Goal: Task Accomplishment & Management: Manage account settings

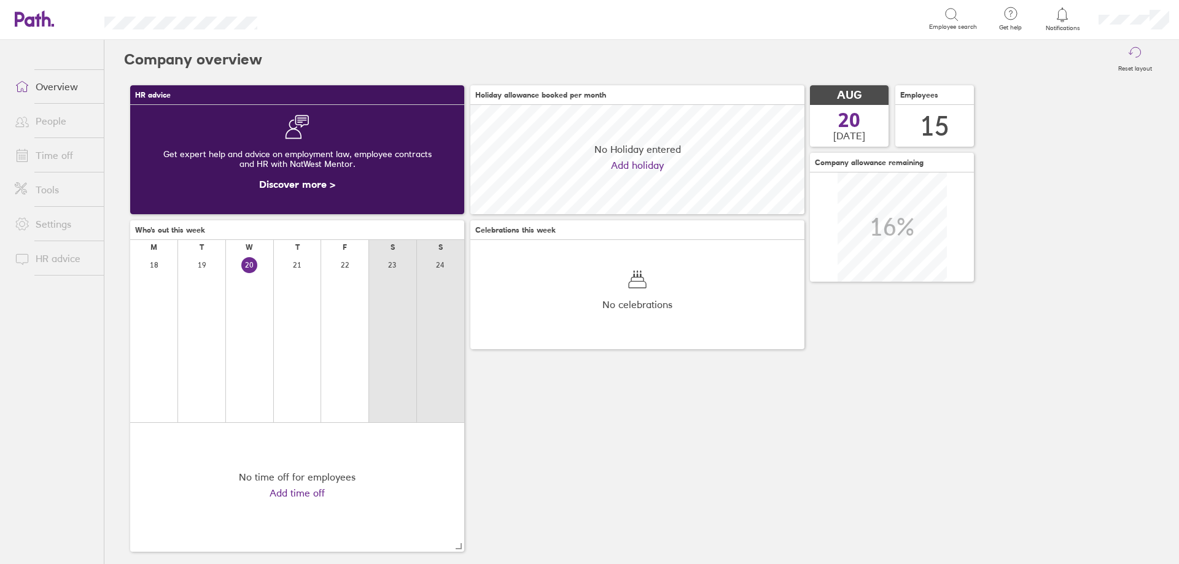
scroll to position [109, 334]
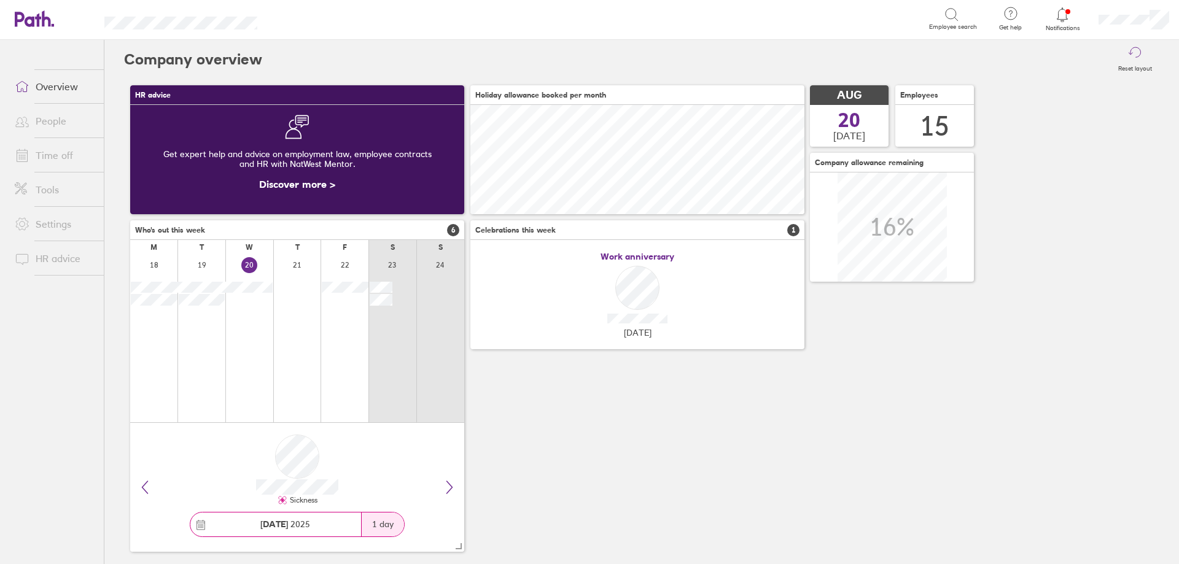
click at [1060, 22] on div at bounding box center [1063, 14] width 40 height 17
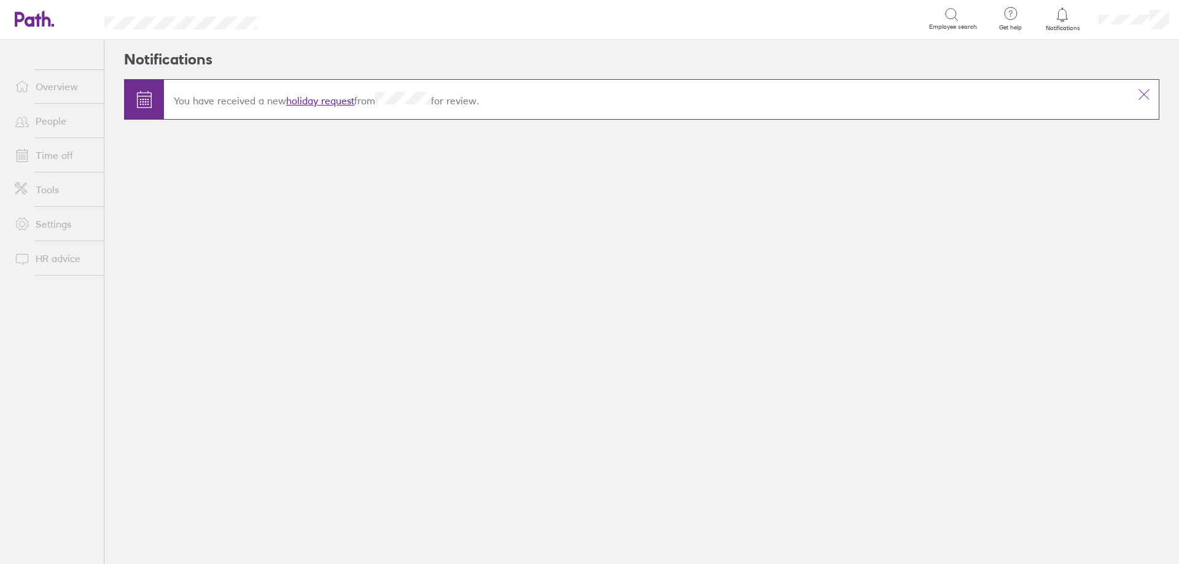
click at [321, 104] on link "holiday request" at bounding box center [320, 101] width 68 height 12
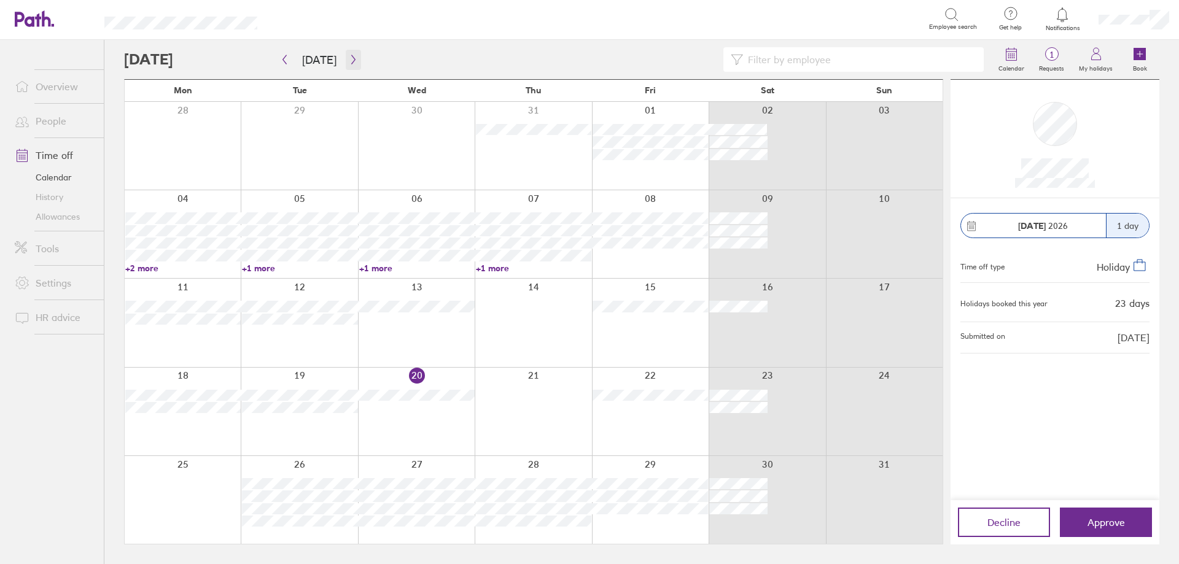
click at [349, 56] on icon "button" at bounding box center [353, 60] width 9 height 10
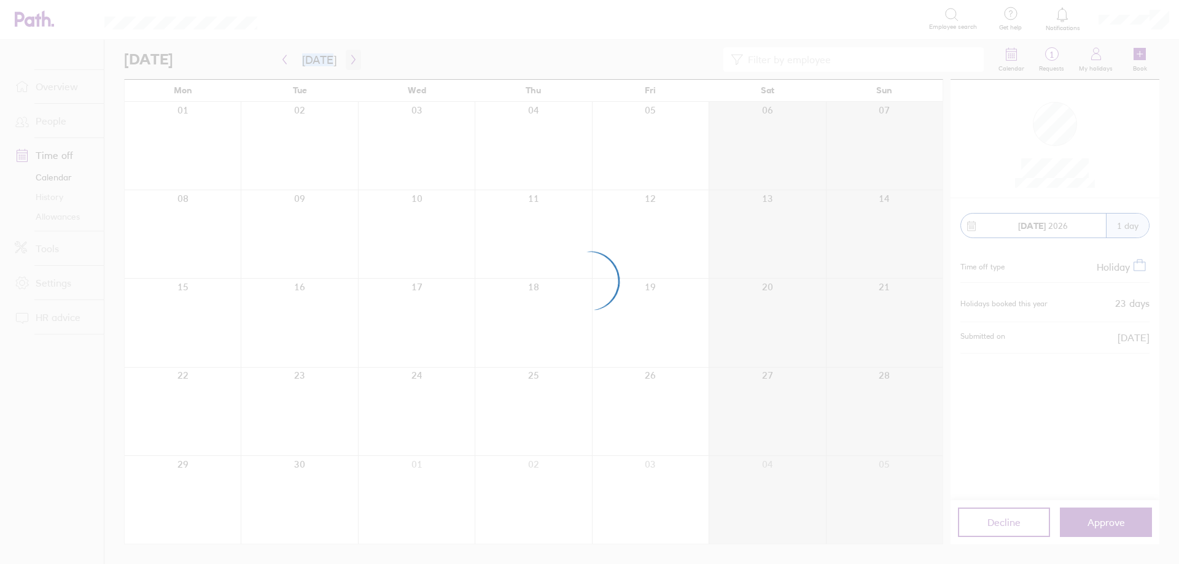
click at [346, 56] on div at bounding box center [589, 282] width 1179 height 564
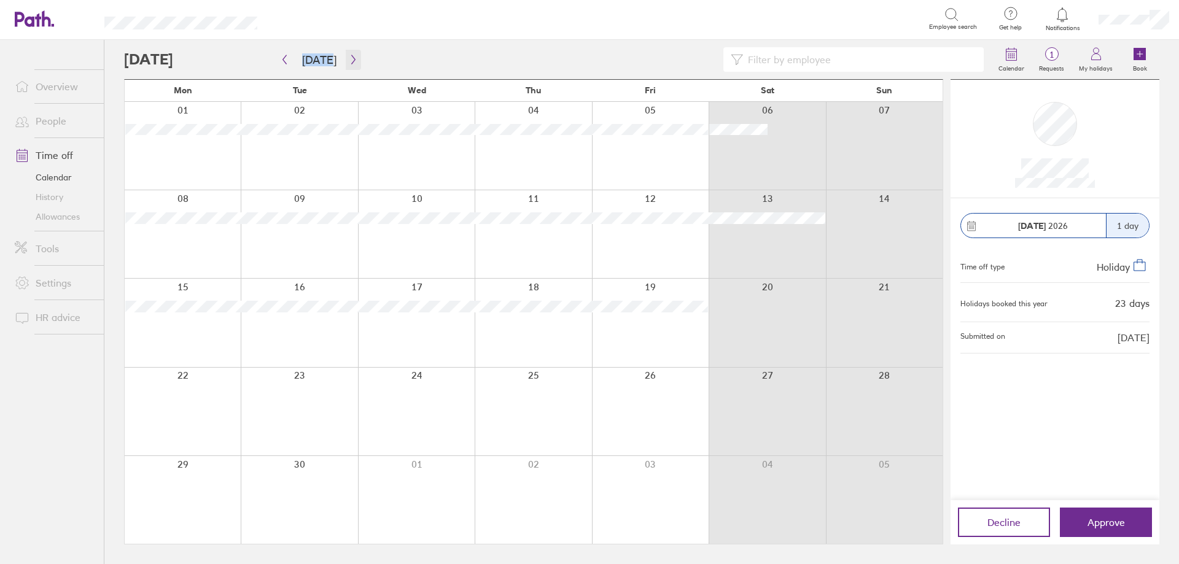
click at [349, 59] on icon "button" at bounding box center [353, 60] width 9 height 10
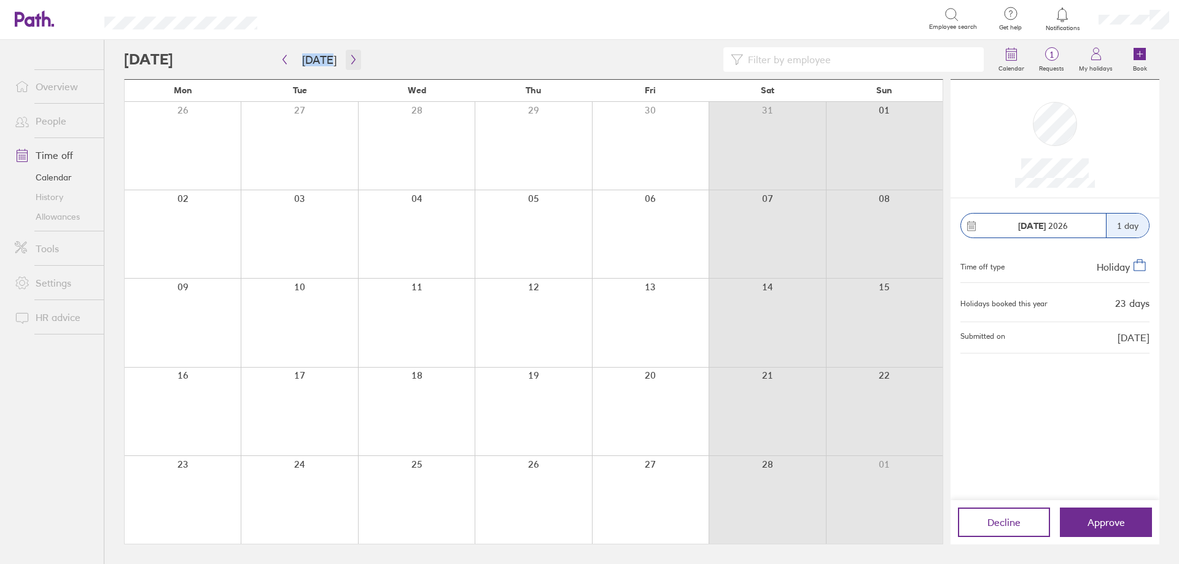
click at [349, 59] on icon "button" at bounding box center [353, 60] width 9 height 10
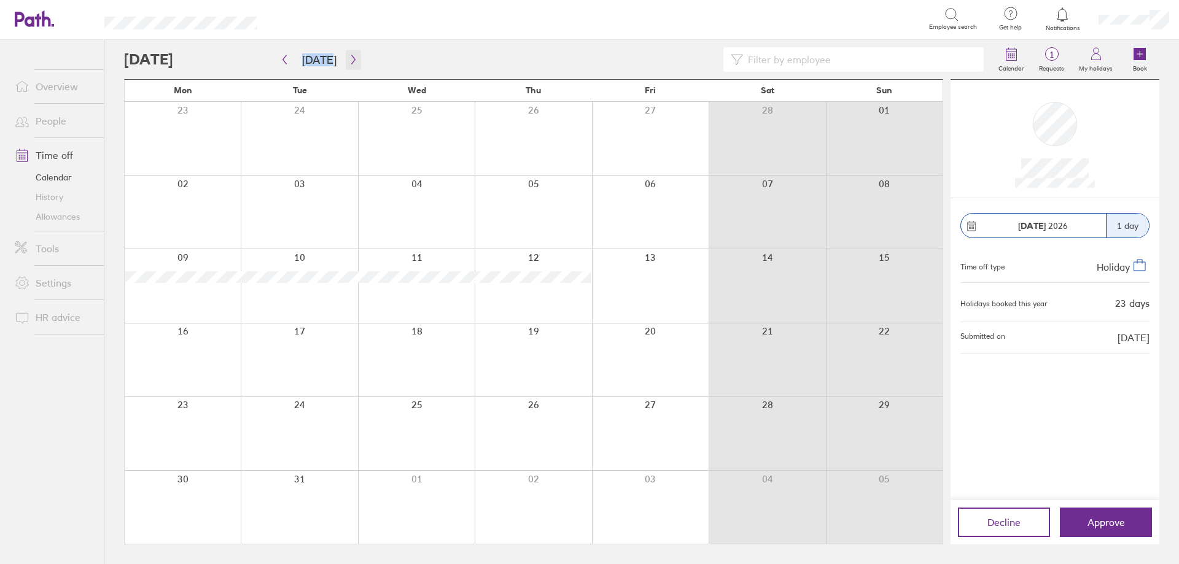
click at [349, 59] on icon "button" at bounding box center [353, 60] width 9 height 10
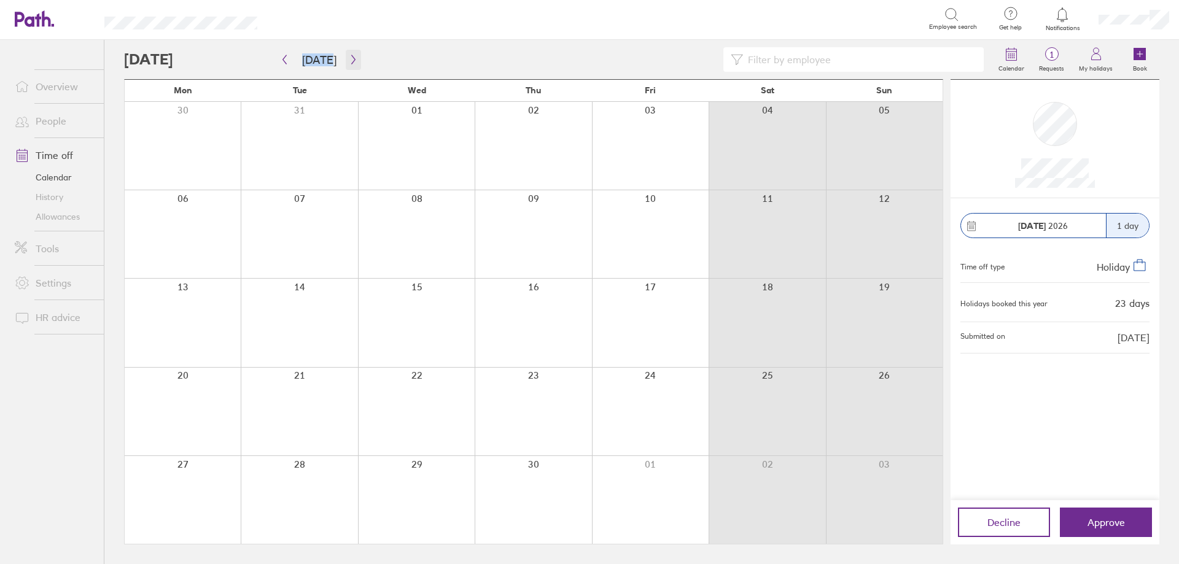
click at [349, 59] on icon "button" at bounding box center [353, 60] width 9 height 10
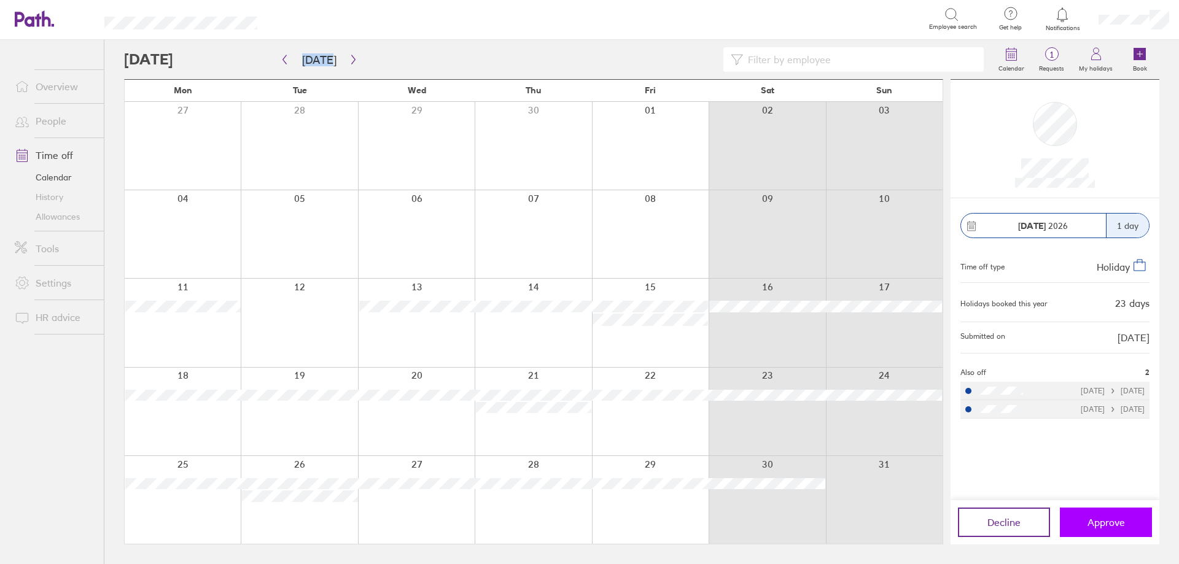
click at [1110, 521] on span "Approve" at bounding box center [1105, 522] width 37 height 11
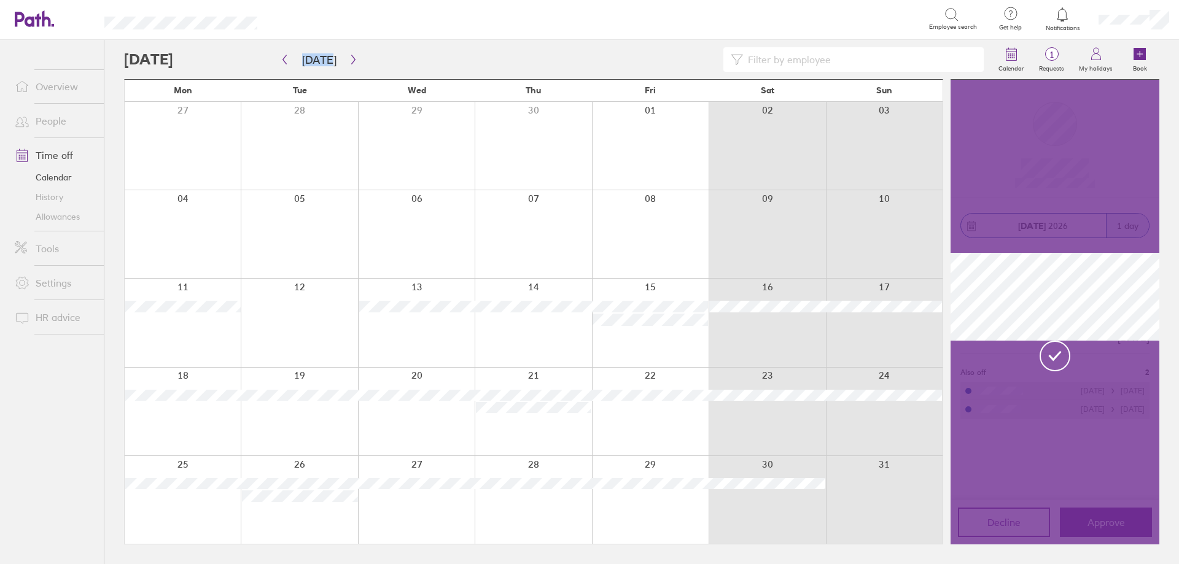
click at [1064, 14] on icon at bounding box center [1062, 14] width 15 height 15
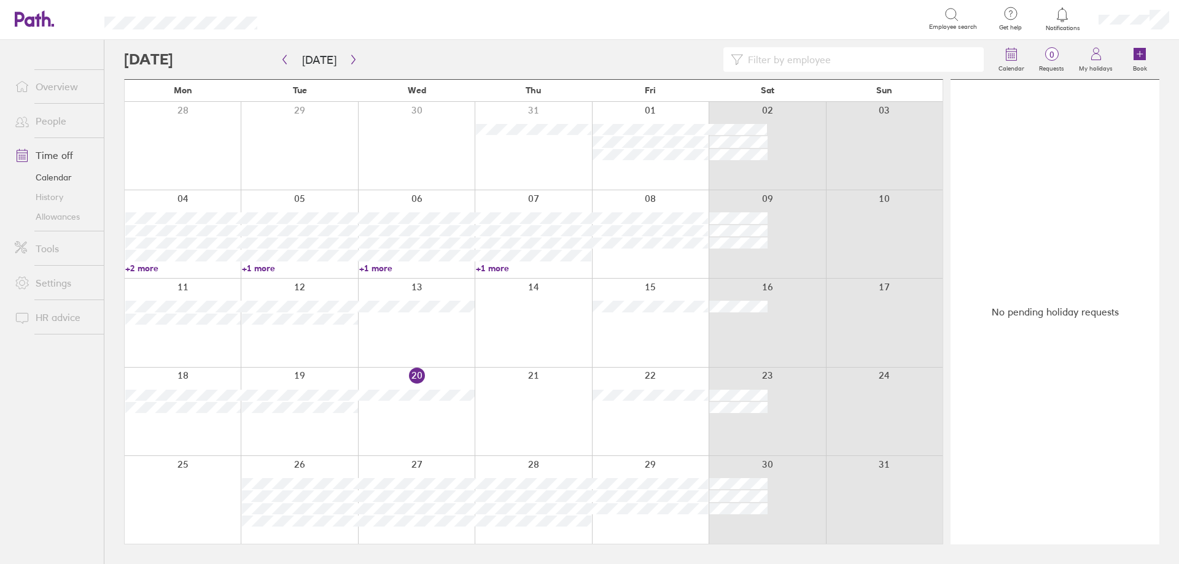
click at [1067, 15] on icon at bounding box center [1062, 14] width 15 height 15
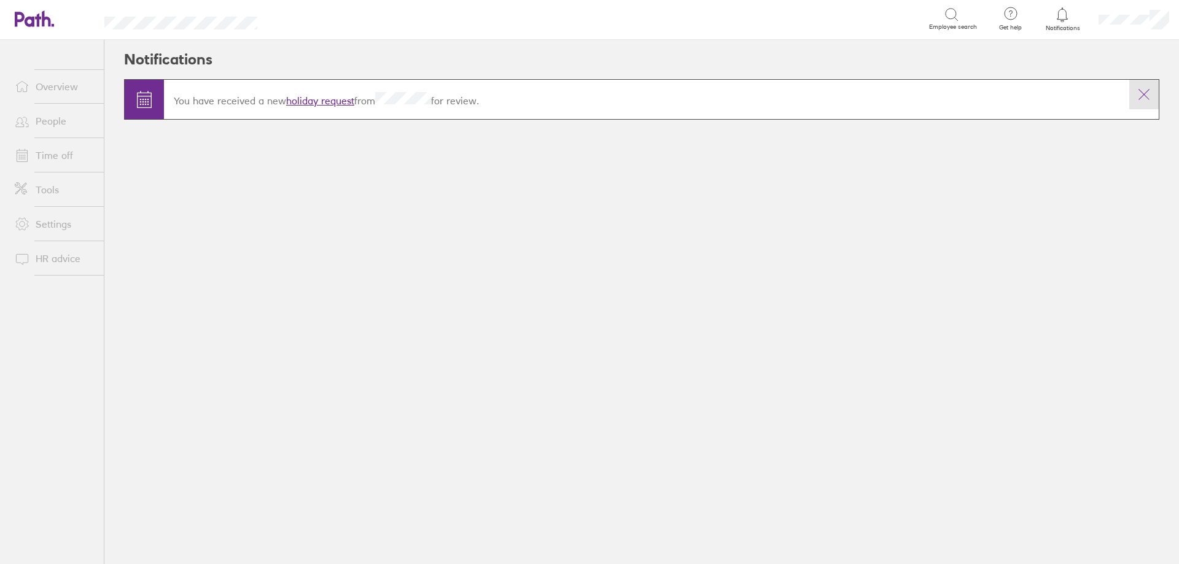
click at [1142, 91] on icon at bounding box center [1144, 94] width 15 height 15
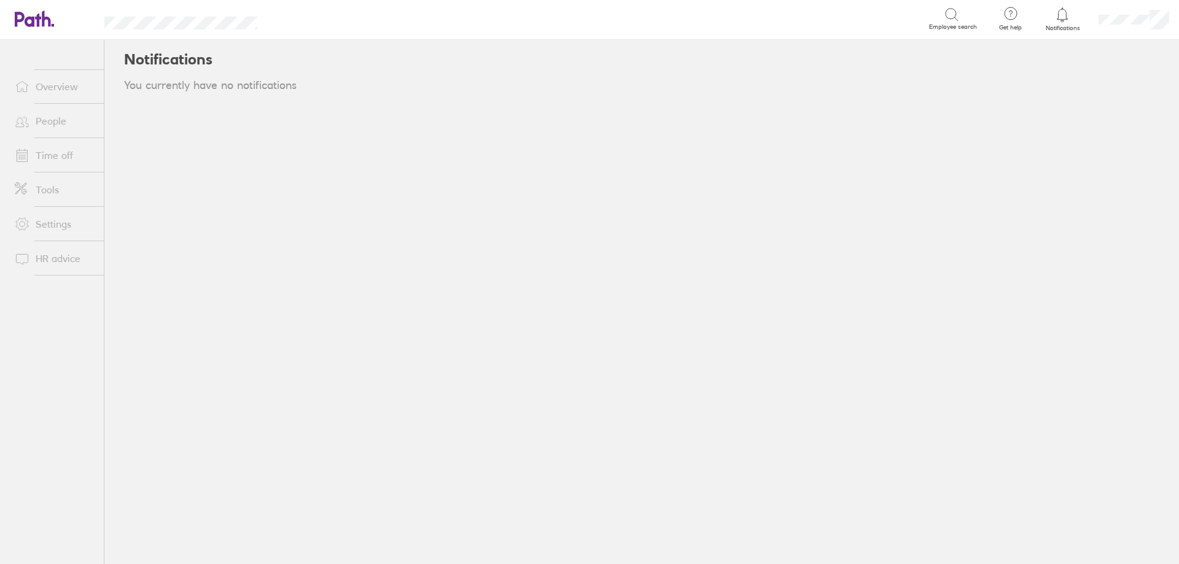
click at [50, 124] on link "People" at bounding box center [54, 121] width 99 height 25
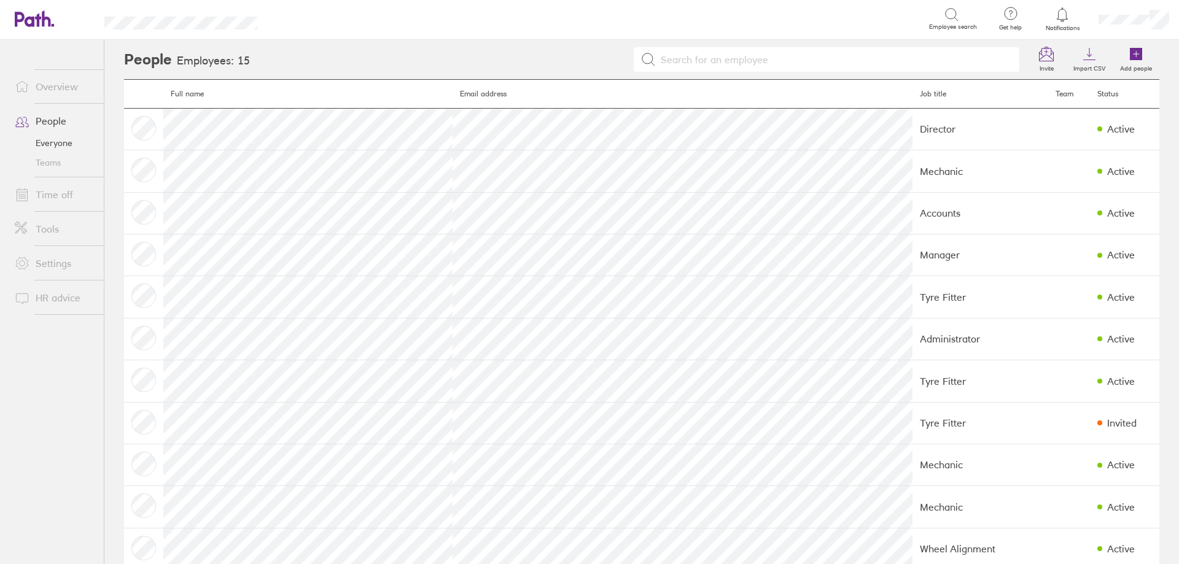
click at [39, 198] on link "Time off" at bounding box center [54, 194] width 99 height 25
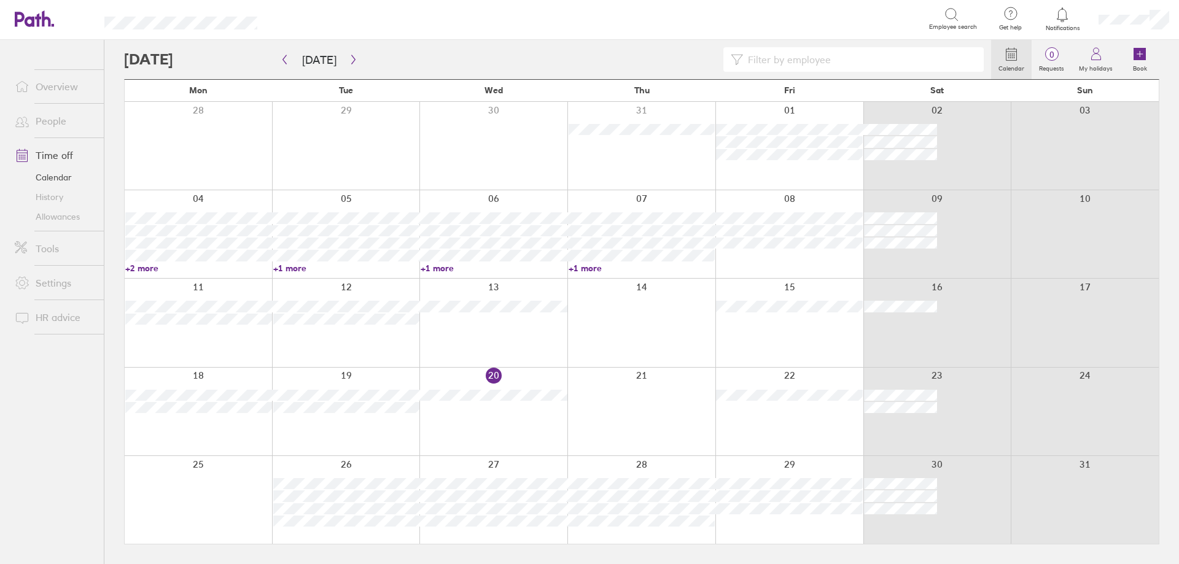
click at [477, 416] on div at bounding box center [493, 412] width 148 height 88
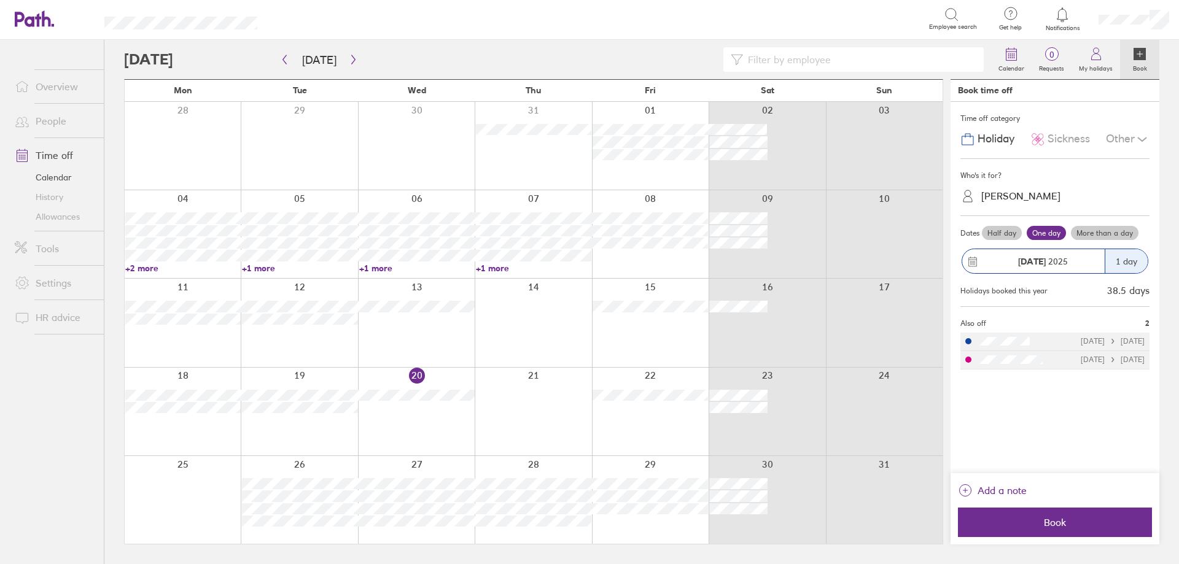
click at [1062, 141] on span "Sickness" at bounding box center [1069, 139] width 42 height 13
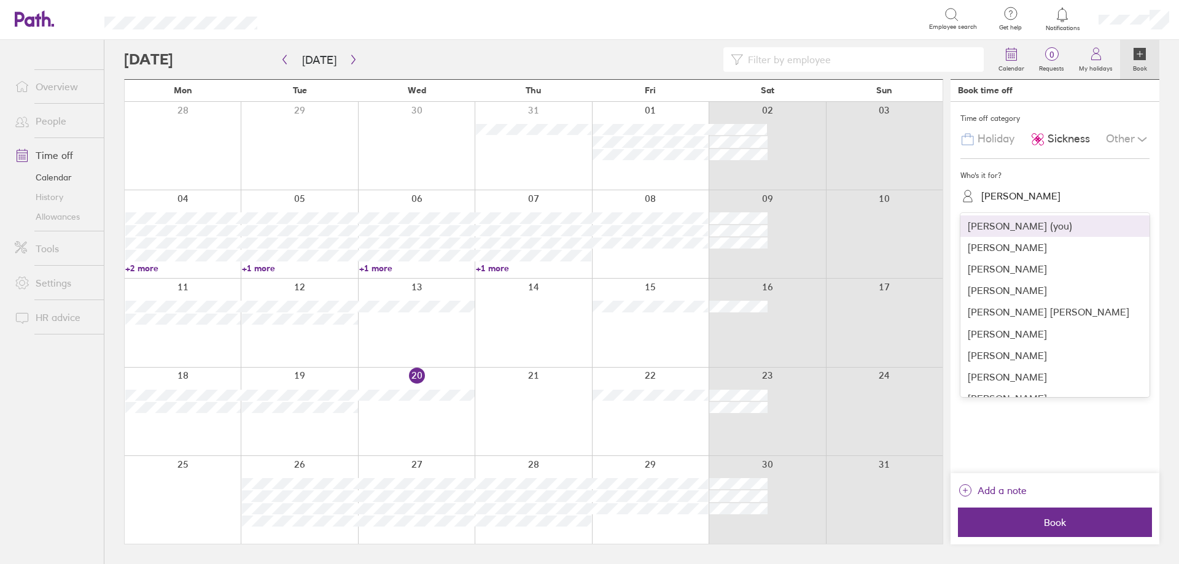
click at [1054, 192] on div "[PERSON_NAME]" at bounding box center [1062, 196] width 174 height 19
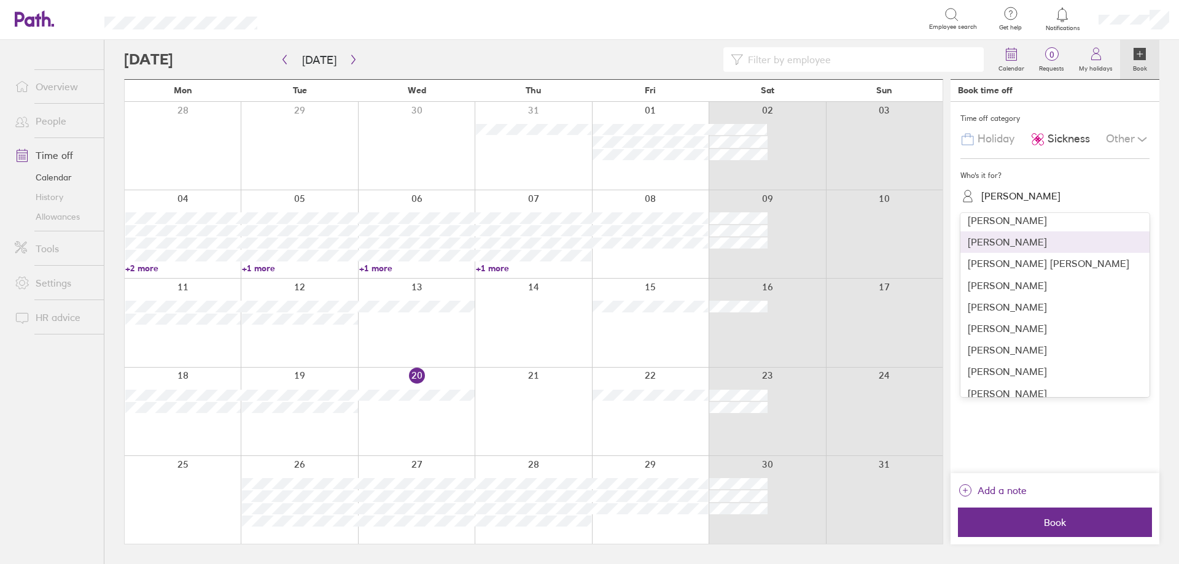
scroll to position [123, 0]
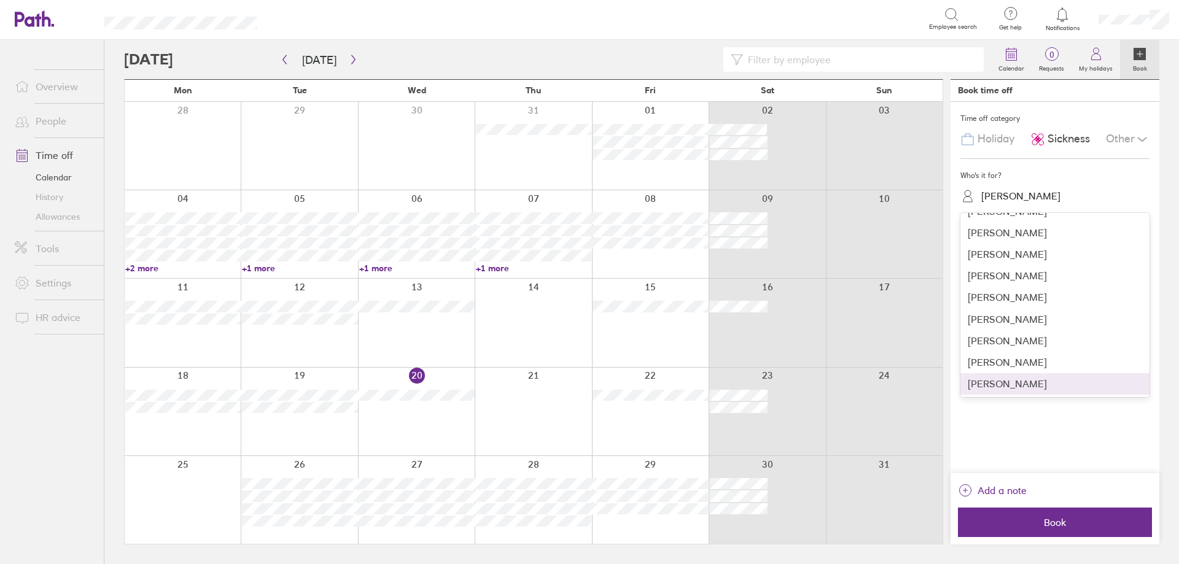
click at [1001, 392] on div "[PERSON_NAME]" at bounding box center [1054, 383] width 189 height 21
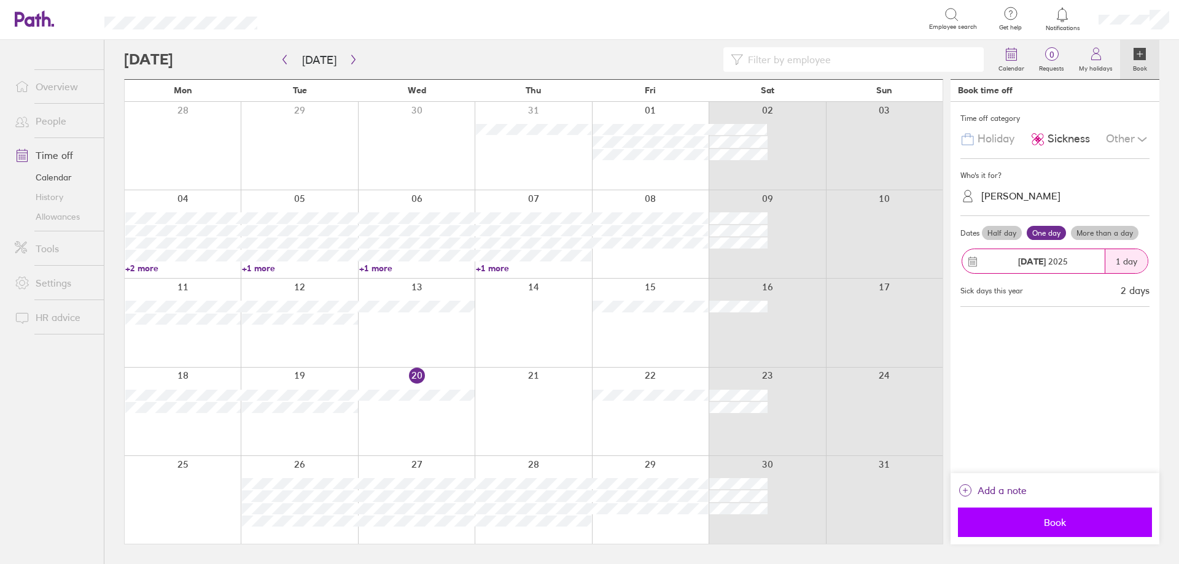
click at [1064, 534] on button "Book" at bounding box center [1055, 522] width 194 height 29
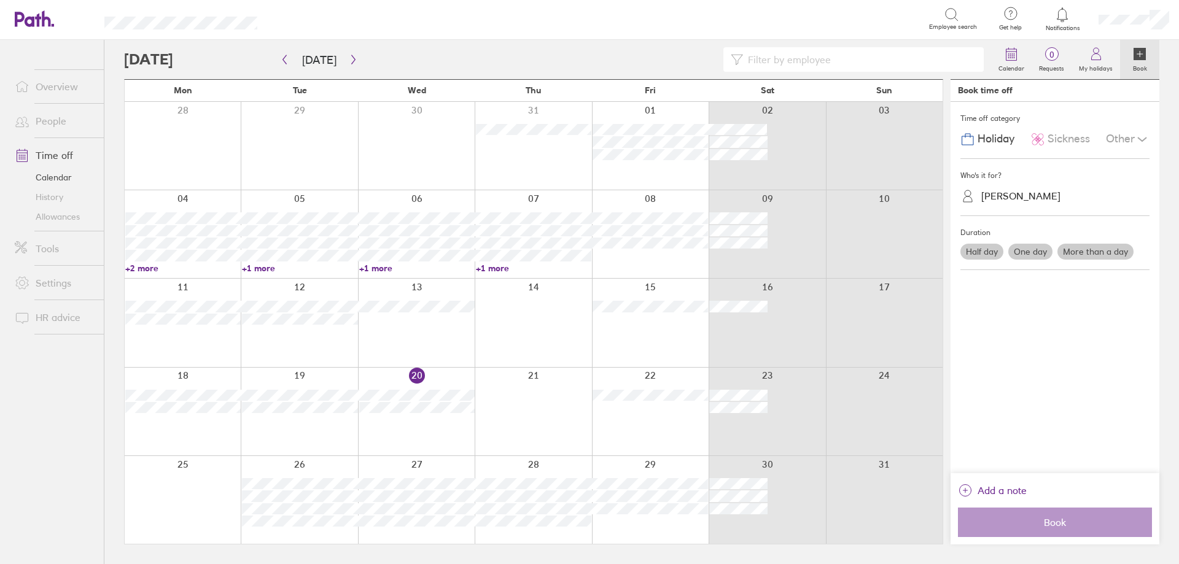
click at [259, 437] on div at bounding box center [299, 412] width 117 height 88
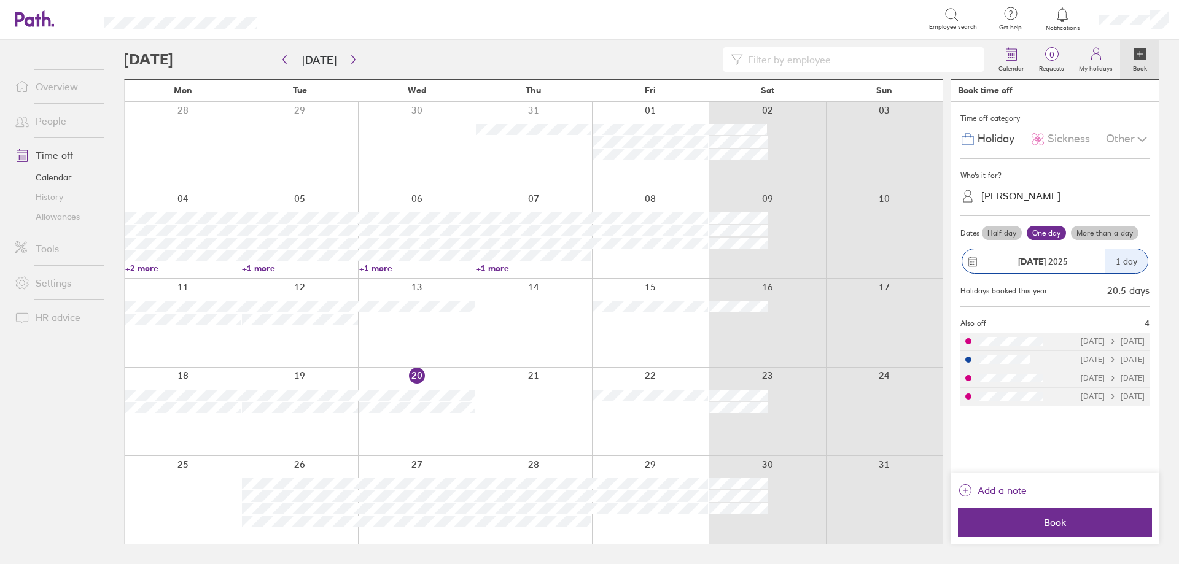
click at [1077, 139] on span "Sickness" at bounding box center [1069, 139] width 42 height 13
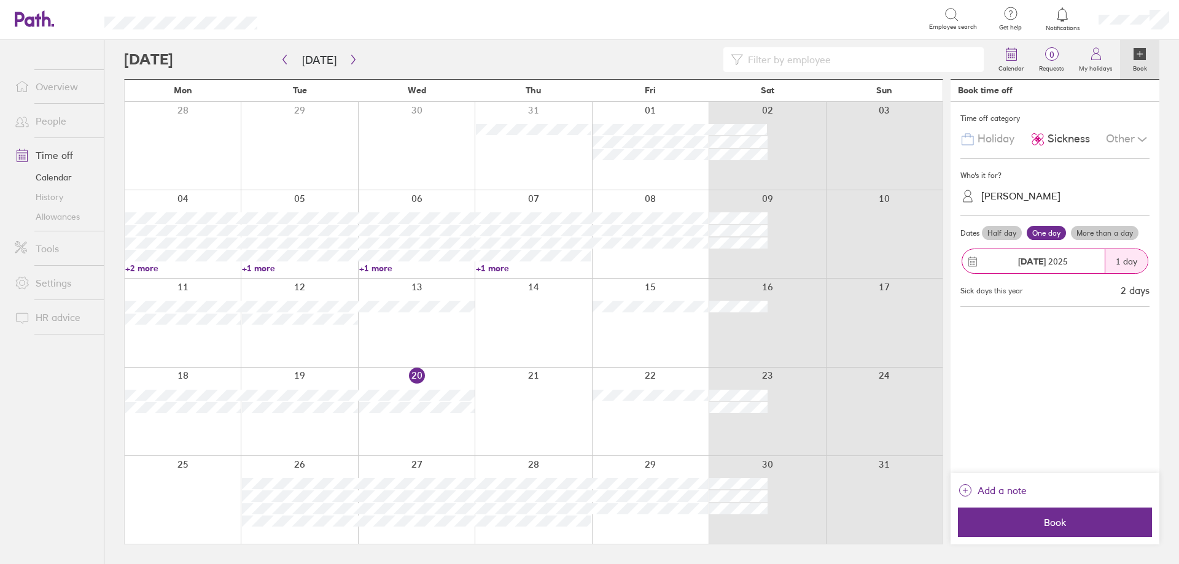
click at [1086, 195] on div "[PERSON_NAME]" at bounding box center [1062, 196] width 174 height 19
